Goal: Task Accomplishment & Management: Use online tool/utility

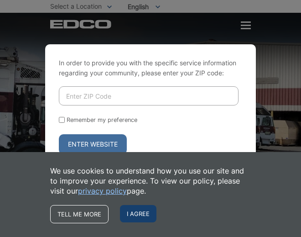
click at [130, 217] on span "I agree" at bounding box center [138, 213] width 36 height 17
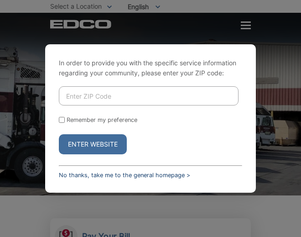
click at [130, 175] on link "No thanks, take me to the general homepage >" at bounding box center [124, 174] width 131 height 7
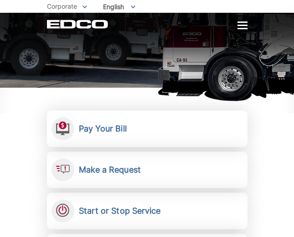
scroll to position [182, 0]
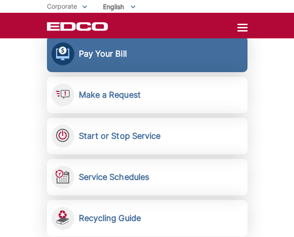
click at [111, 53] on h2 "Pay Your Bill" at bounding box center [103, 54] width 48 height 10
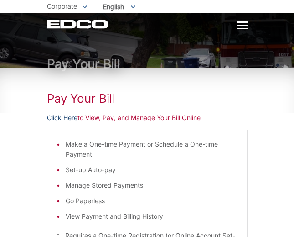
click at [71, 118] on link "Click Here" at bounding box center [62, 118] width 31 height 10
